Goal: Task Accomplishment & Management: Manage account settings

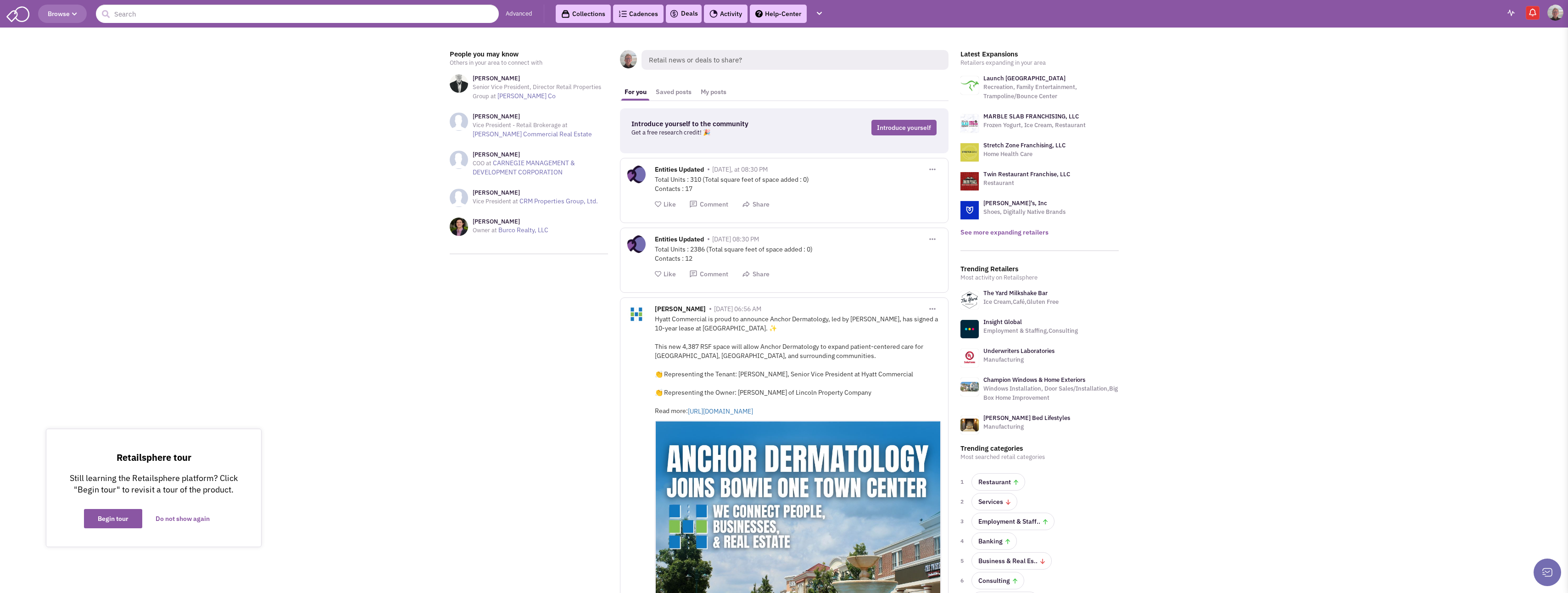
click at [979, 231] on link "See more expanding retailers" at bounding box center [1005, 232] width 88 height 8
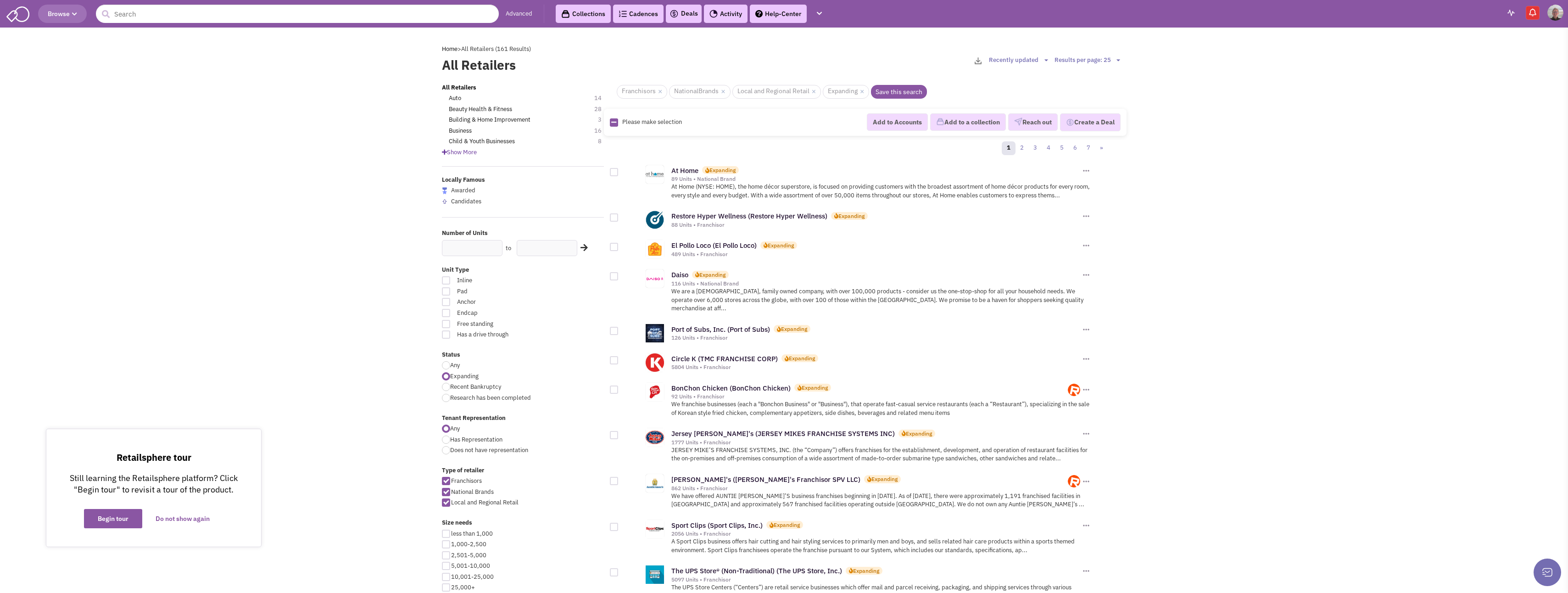
click at [616, 247] on div at bounding box center [614, 247] width 8 height 8
click at [619, 247] on input "checkbox" at bounding box center [622, 248] width 6 height 6
checkbox input "true"
click at [951, 120] on button "Add to a collection" at bounding box center [968, 122] width 75 height 17
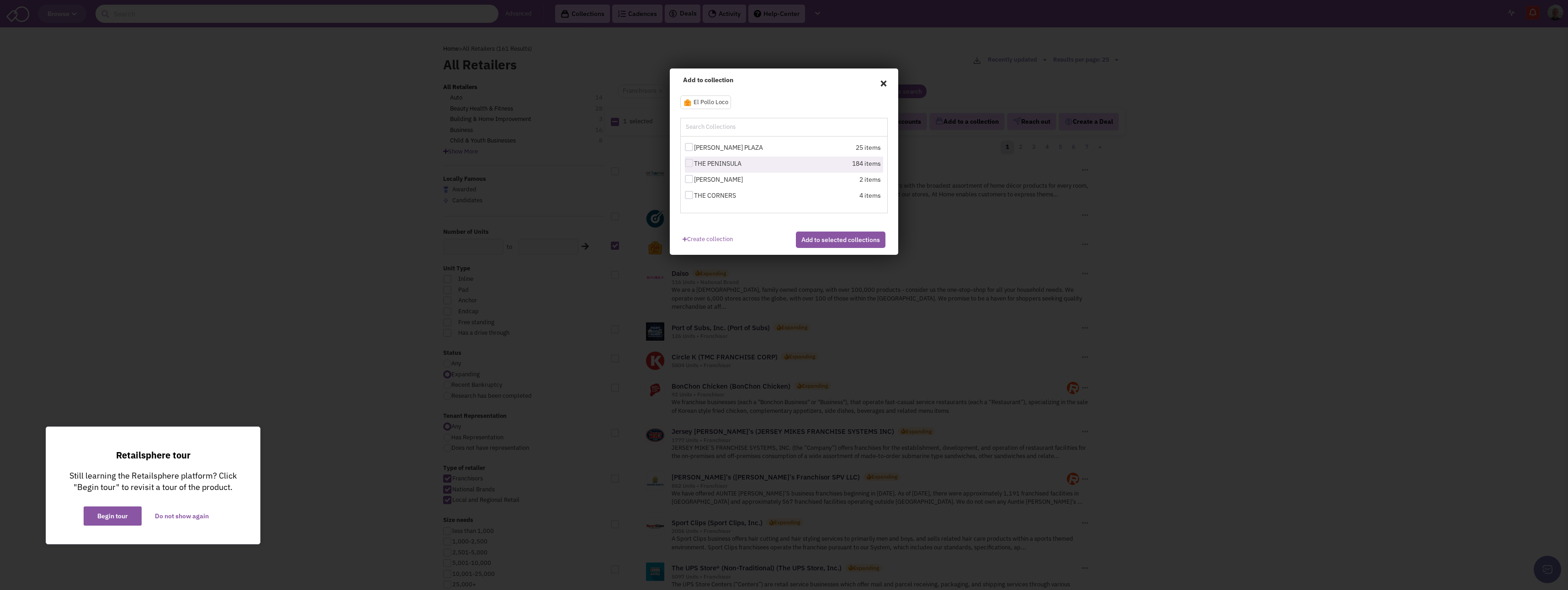
click at [688, 164] on div at bounding box center [688, 162] width 8 height 8
click at [694, 164] on input "THE PENINSULA" at bounding box center [697, 164] width 6 height 6
checkbox input "true"
click at [690, 194] on div at bounding box center [688, 195] width 8 height 8
click at [694, 194] on input "THE CORNERS" at bounding box center [697, 196] width 6 height 6
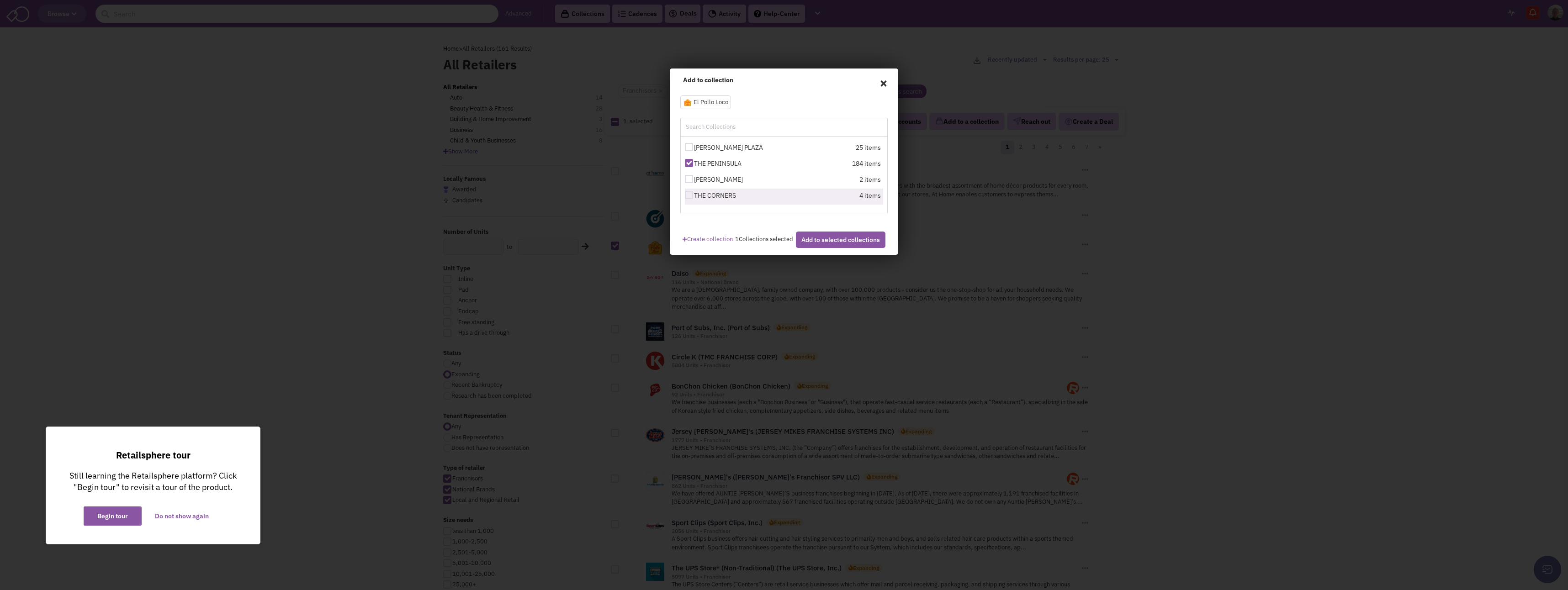
checkbox input "true"
click at [812, 247] on button "Add to selected collections" at bounding box center [841, 239] width 90 height 16
checkbox input "false"
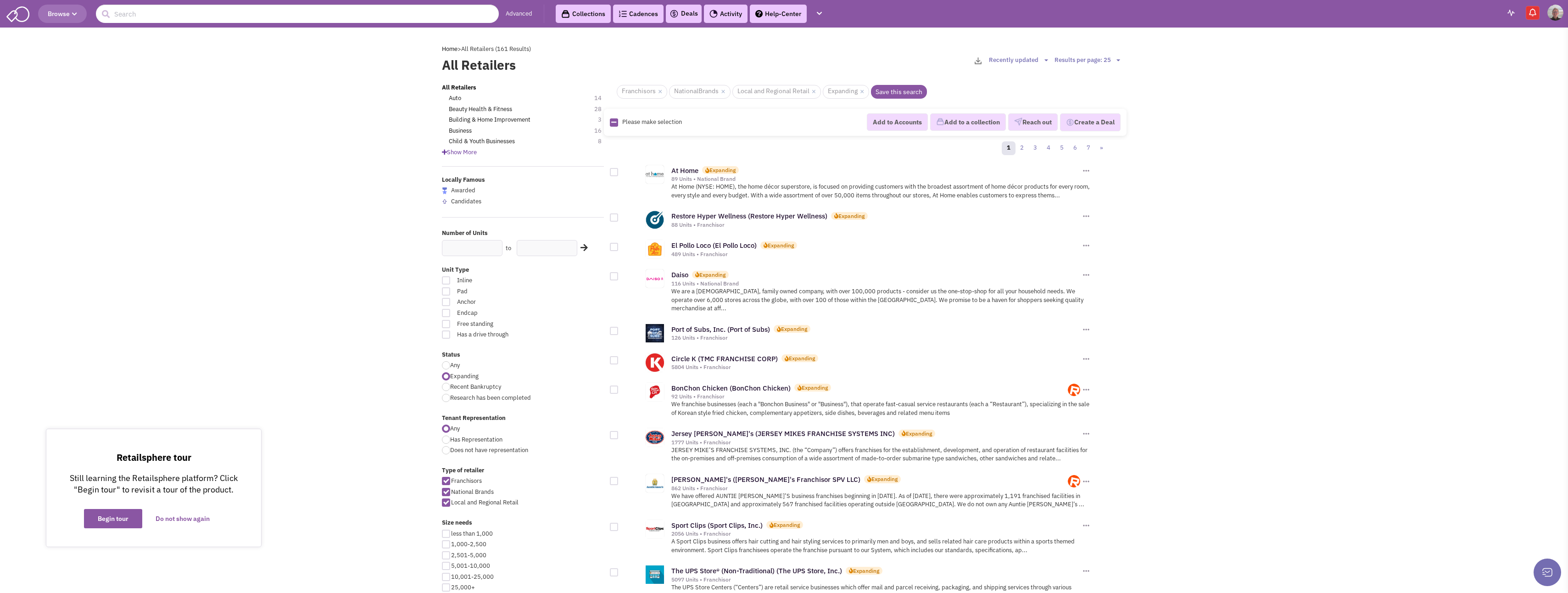
click at [614, 327] on div at bounding box center [614, 330] width 8 height 8
click at [619, 328] on input "checkbox" at bounding box center [622, 331] width 6 height 6
checkbox input "true"
click at [957, 126] on button "Add to a collection" at bounding box center [968, 122] width 75 height 17
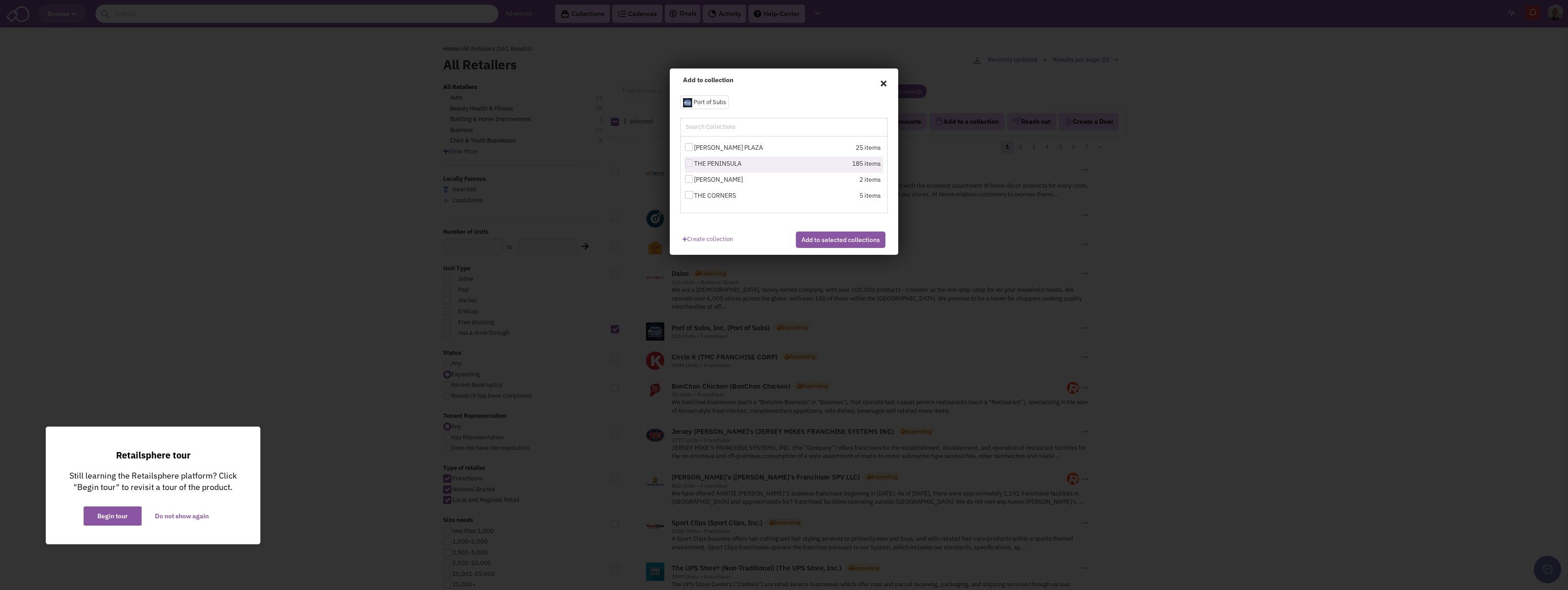
click at [690, 164] on div at bounding box center [688, 162] width 8 height 8
click at [694, 164] on input "THE PENINSULA" at bounding box center [697, 164] width 6 height 6
checkbox input "true"
click at [688, 195] on div at bounding box center [688, 195] width 8 height 8
click at [694, 195] on input "THE CORNERS" at bounding box center [697, 196] width 6 height 6
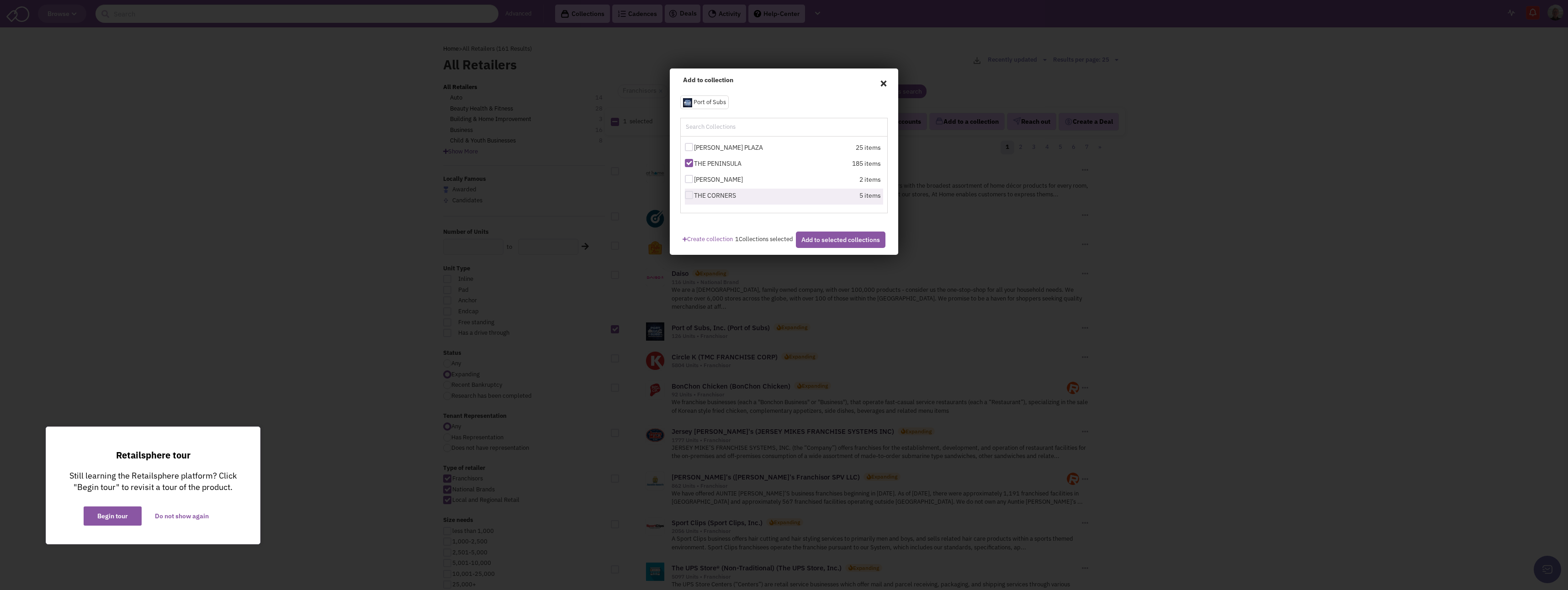
checkbox input "true"
click at [822, 247] on button "Add to selected collections" at bounding box center [841, 239] width 90 height 16
checkbox input "false"
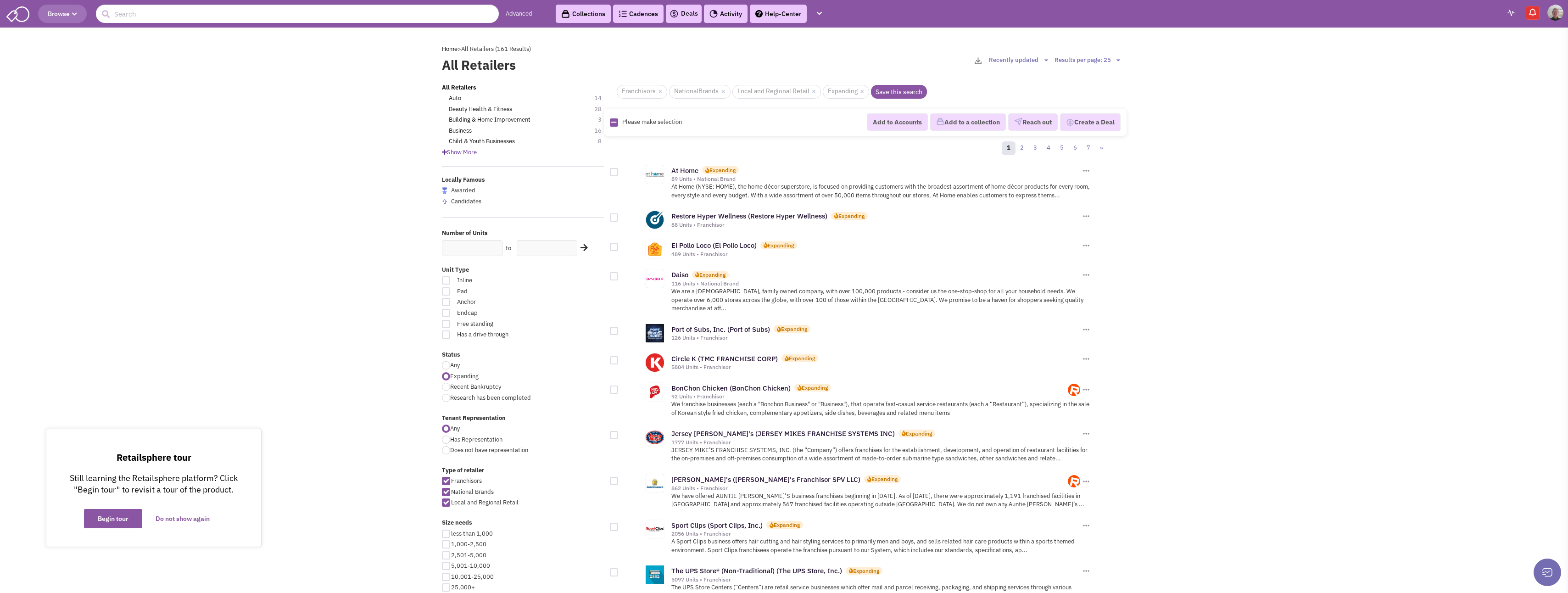
click at [584, 17] on link "Collections" at bounding box center [584, 14] width 55 height 18
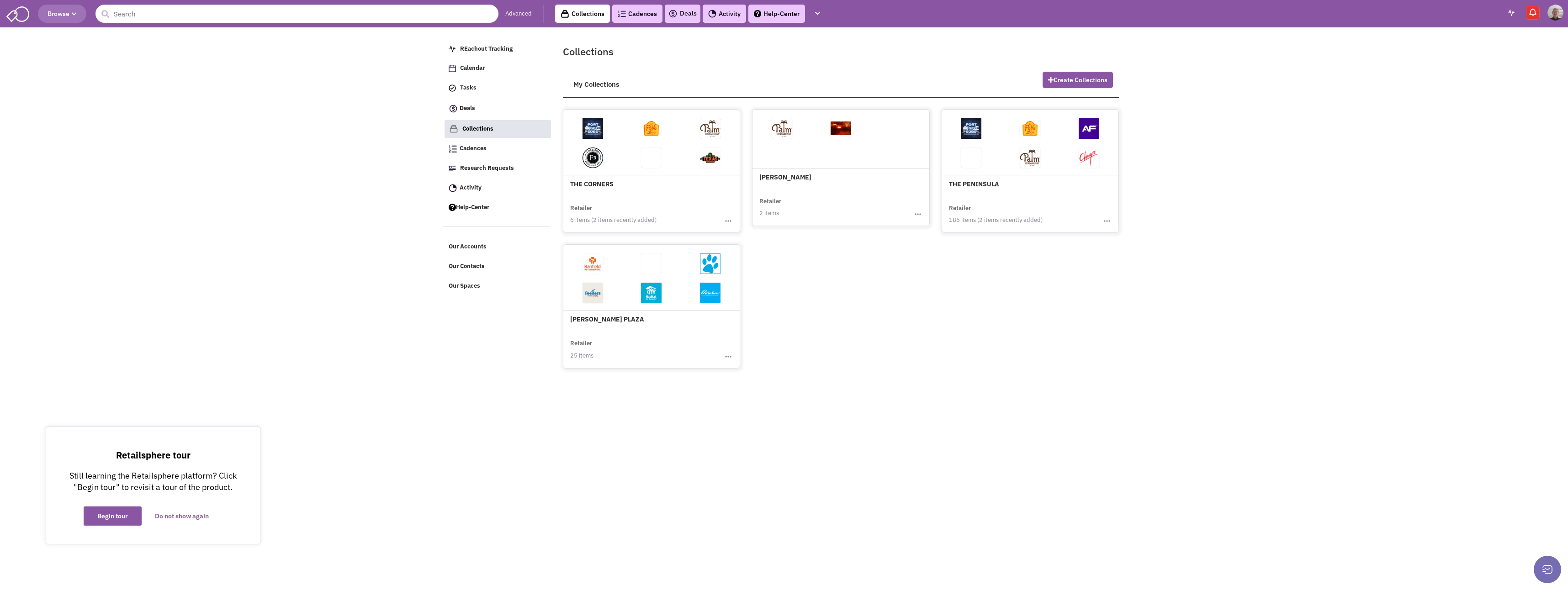
click at [403, 363] on body "Browse Advanced Collections Cadences 0 Deals Activity Help-Center Calendar" at bounding box center [784, 184] width 1568 height 369
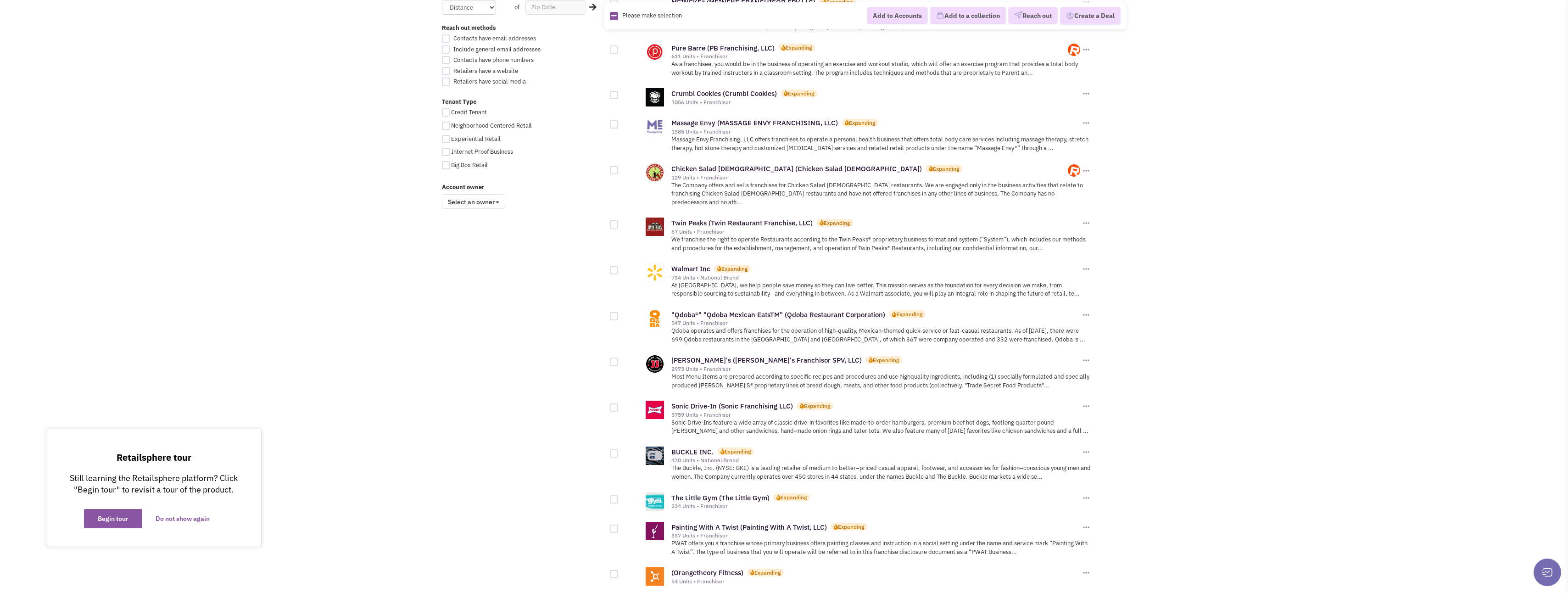
scroll to position [643, 0]
